Goal: Task Accomplishment & Management: Manage account settings

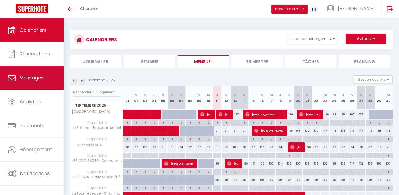
click at [28, 79] on span "Messages" at bounding box center [32, 77] width 24 height 7
select select "message"
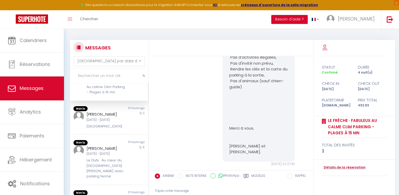
scroll to position [27, 0]
click at [108, 121] on div "Mar 09 Sep - Jeu 11 Sep" at bounding box center [106, 118] width 39 height 5
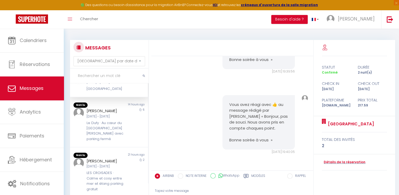
scroll to position [64, 0]
click at [108, 112] on div "[PERSON_NAME]" at bounding box center [106, 109] width 39 height 6
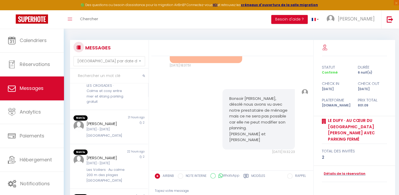
scroll to position [150, 0]
click at [103, 104] on div "LES CROISADES · Calme et cosy entre mer et étang parking gratuit" at bounding box center [106, 92] width 39 height 21
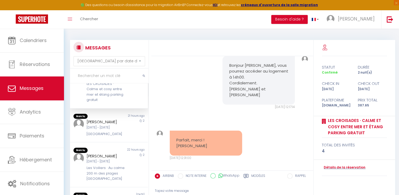
scroll to position [195, 0]
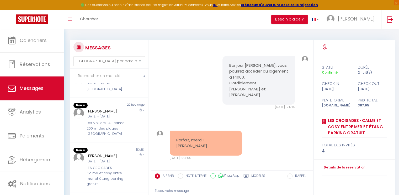
click at [103, 85] on div "Jeu 11 Sep - Sam 13 Sep" at bounding box center [106, 82] width 39 height 5
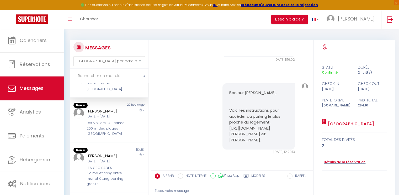
scroll to position [918, 0]
click at [99, 107] on div "Non lu" at bounding box center [89, 104] width 39 height 5
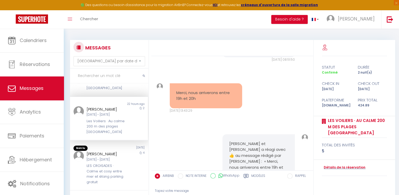
scroll to position [264, 0]
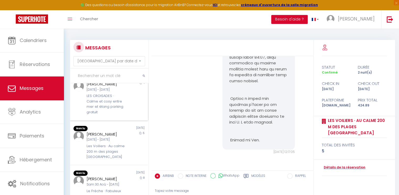
click at [99, 87] on div "[PERSON_NAME]" at bounding box center [106, 84] width 39 height 6
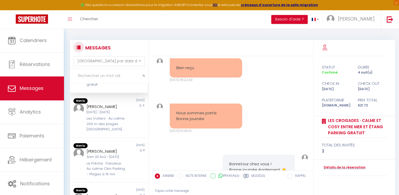
scroll to position [306, 0]
click at [99, 124] on div "Non lu 4 days ago Mehdi Salhi Lun 01 Sep - Dim 07 Sep Les Voiliers · Au calme 2…" at bounding box center [109, 115] width 78 height 45
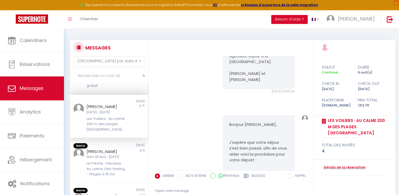
scroll to position [365, 0]
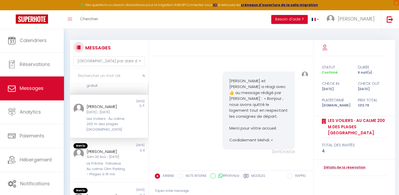
click at [99, 143] on div "Non lu" at bounding box center [89, 145] width 39 height 5
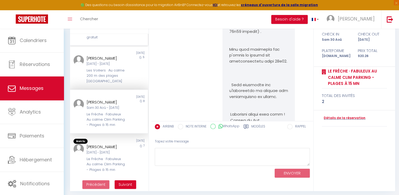
scroll to position [51, 0]
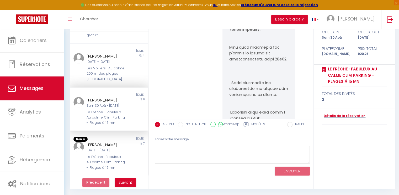
click at [90, 141] on div "Zülal Öztürk" at bounding box center [106, 144] width 39 height 6
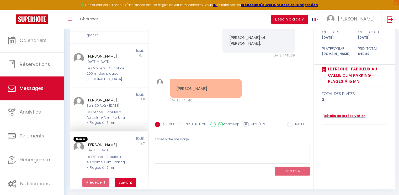
scroll to position [363, 0]
click at [125, 181] on span "Suivant" at bounding box center [126, 181] width 14 height 5
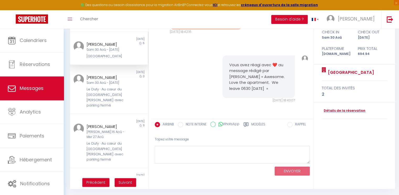
click at [101, 179] on button "Précédent" at bounding box center [95, 182] width 27 height 9
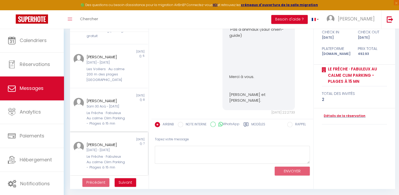
click at [102, 141] on div "Zülal Öztürk" at bounding box center [106, 144] width 39 height 6
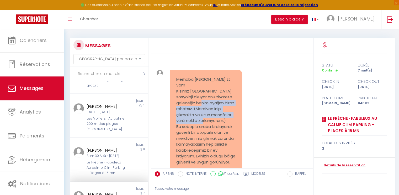
drag, startPoint x: 271, startPoint y: 97, endPoint x: 235, endPoint y: 107, distance: 37.3
click at [235, 107] on div "Merhaba Cecile Et Sam Kızımız Montpellierde sosyoloji okuyor onu ziyarete gelec…" at bounding box center [232, 122] width 158 height 127
click at [271, 94] on div "Merhaba Cecile Et Sam Kızımız Montpellierde sosyoloji okuyor onu ziyarete gelec…" at bounding box center [232, 122] width 158 height 127
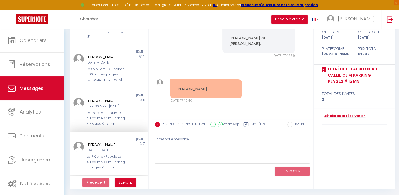
click at [106, 154] on div "Le Frêche · Fabuleux Au calme Clim Parking - Plages à 15 mn" at bounding box center [106, 162] width 39 height 16
click at [40, 89] on span "Messages" at bounding box center [32, 88] width 24 height 7
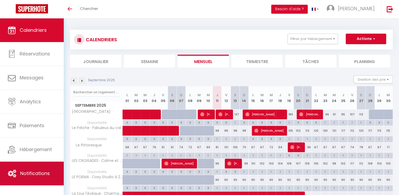
click at [34, 168] on link "Notifications" at bounding box center [32, 173] width 64 height 24
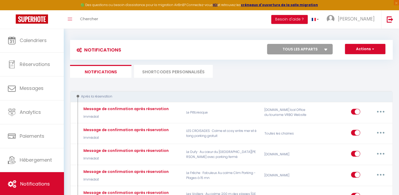
select select
checkbox input "false"
select select
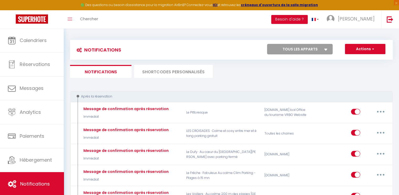
checkbox input "false"
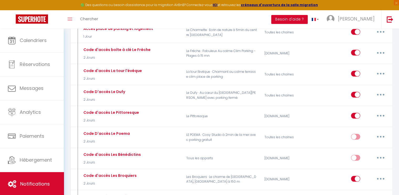
scroll to position [494, 0]
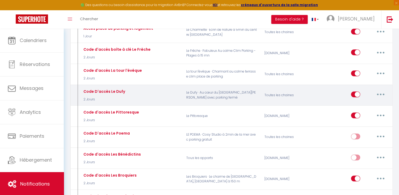
click at [382, 93] on button "button" at bounding box center [380, 94] width 15 height 8
click at [357, 106] on link "Editer" at bounding box center [366, 106] width 39 height 9
type input "Code D'accès Le Dufy"
select select "2 Jours"
select select "if_booking_is_paid"
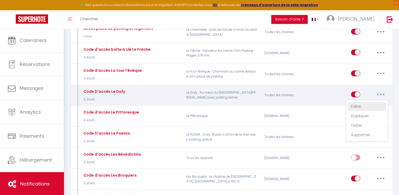
checkbox input "true"
checkbox input "false"
radio input "true"
type input "Codes d'accès et vidéos d'instructions d'arrivées"
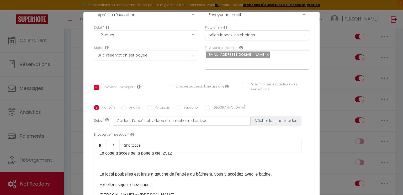
scroll to position [26, 0]
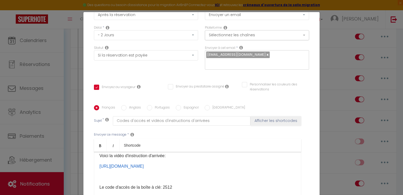
click at [170, 184] on p "Le code d'accès de la boîte à clé: 2512" at bounding box center [197, 187] width 196 height 6
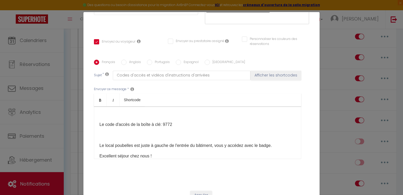
scroll to position [44, 0]
click at [236, 168] on div "Titre * Code D'accès Le Dufy Pour cet hébergement Sélectionner les hébergements…" at bounding box center [201, 59] width 236 height 251
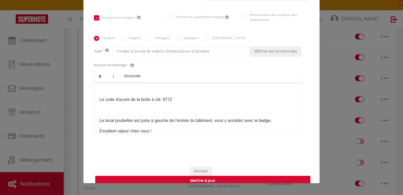
click at [207, 175] on button "Mettre à jour" at bounding box center [202, 180] width 215 height 10
checkbox input "true"
checkbox input "false"
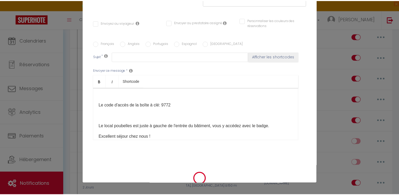
scroll to position [494, 0]
